Goal: Information Seeking & Learning: Learn about a topic

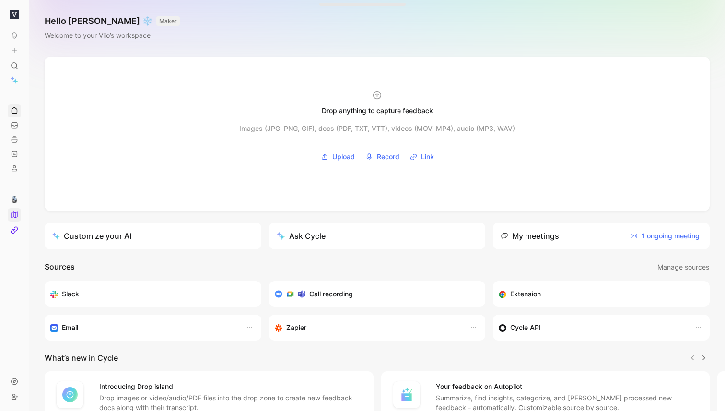
click at [12, 213] on polygon at bounding box center [15, 215] width 6 height 6
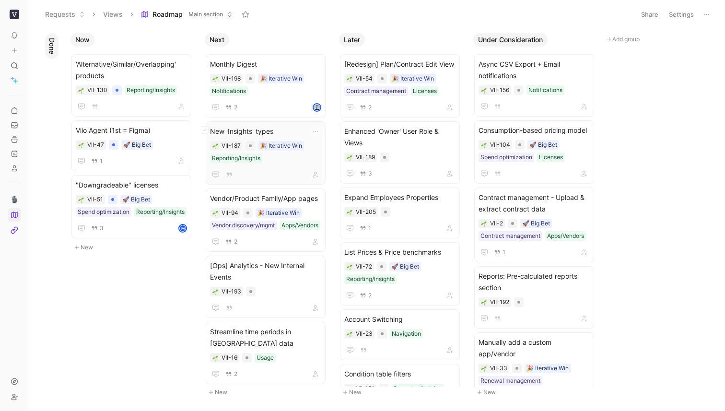
click at [248, 131] on span "New 'Insights' types" at bounding box center [265, 132] width 111 height 12
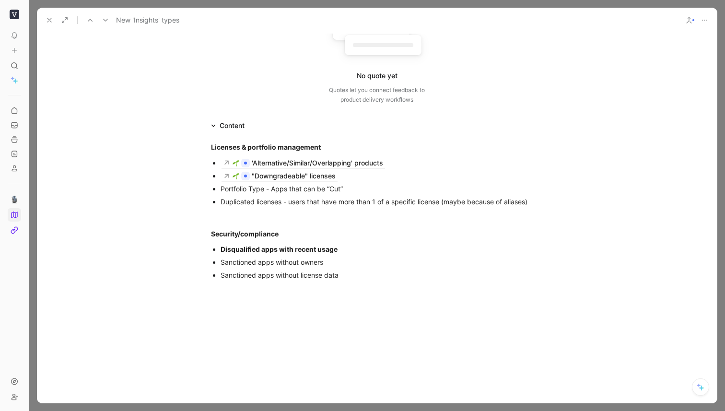
scroll to position [117, 0]
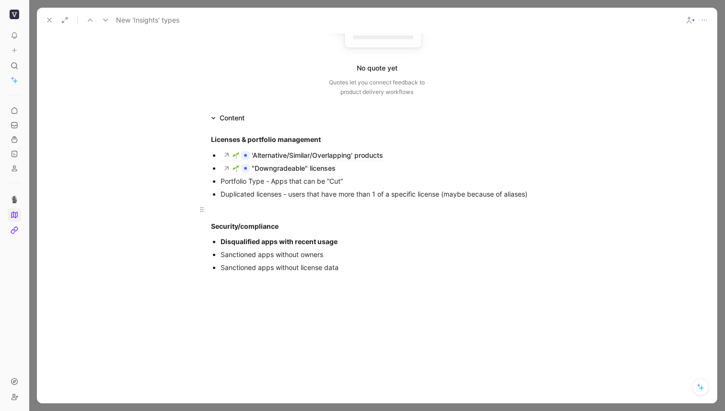
click at [347, 211] on div at bounding box center [377, 209] width 332 height 10
click at [535, 194] on div "Duplicated licenses - users that have more than 1 of a specific license (maybe …" at bounding box center [382, 194] width 322 height 10
